Goal: Check status: Check status

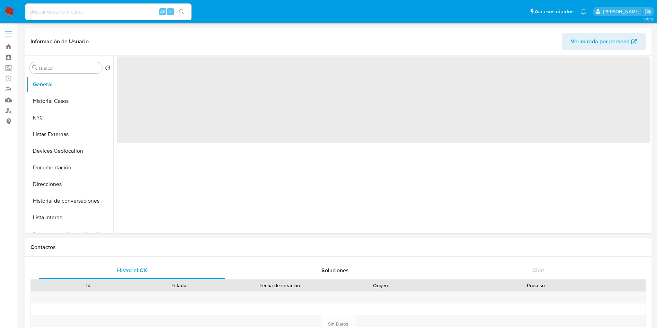
click at [87, 10] on input at bounding box center [108, 11] width 166 height 9
select select "10"
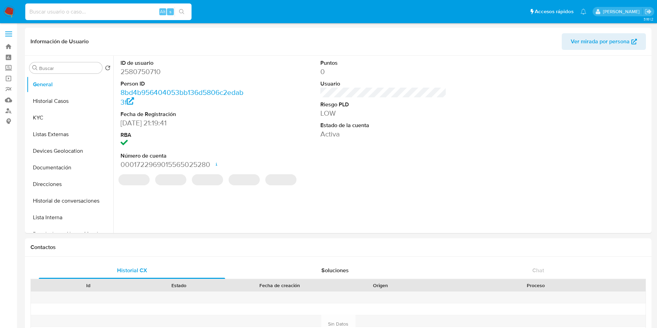
paste input "2580750710"
type input "2580750710"
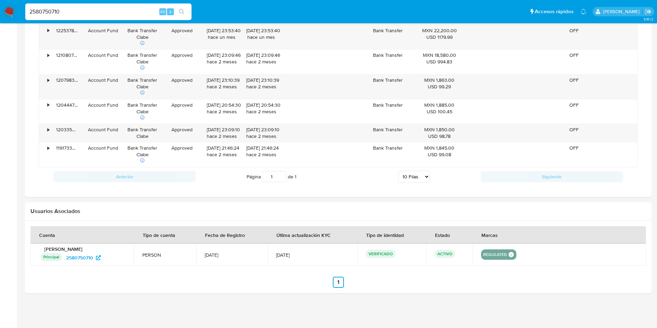
scroll to position [375, 0]
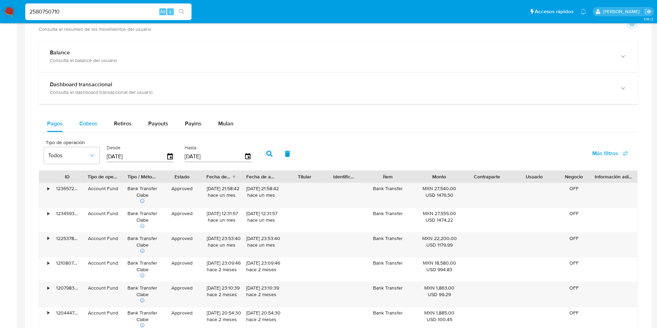
click at [88, 122] on span "Cobros" at bounding box center [88, 123] width 18 height 8
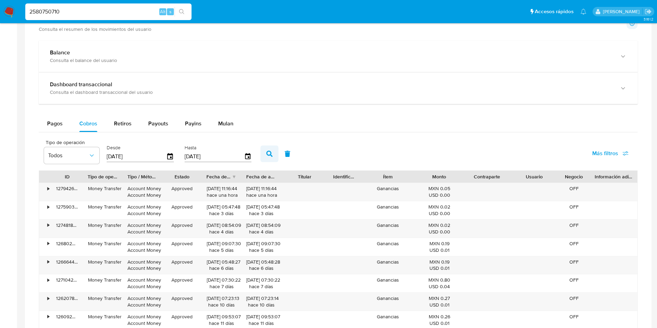
click at [268, 151] on icon "button" at bounding box center [269, 154] width 6 height 6
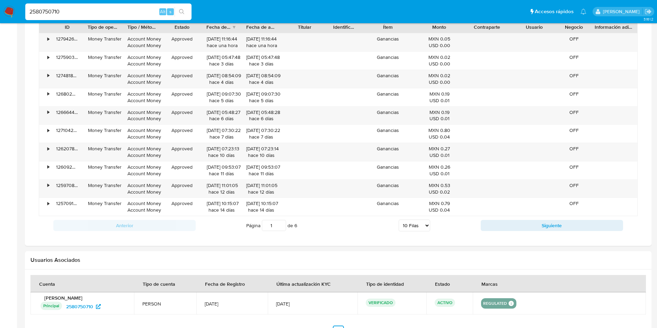
scroll to position [531, 0]
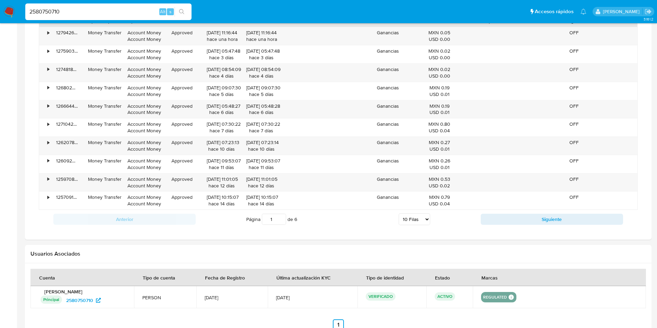
click at [419, 218] on select "5 Filas 10 Filas 20 Filas 25 Filas 50 Filas 100 Filas" at bounding box center [414, 219] width 32 height 12
select select "100"
click at [398, 213] on select "5 Filas 10 Filas 20 Filas 25 Filas 50 Filas 100 Filas" at bounding box center [414, 219] width 32 height 12
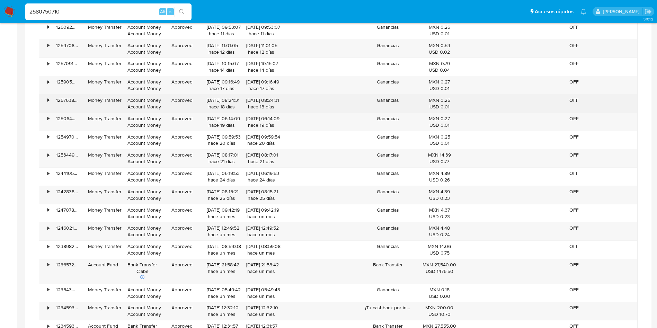
scroll to position [686, 0]
